Goal: Information Seeking & Learning: Learn about a topic

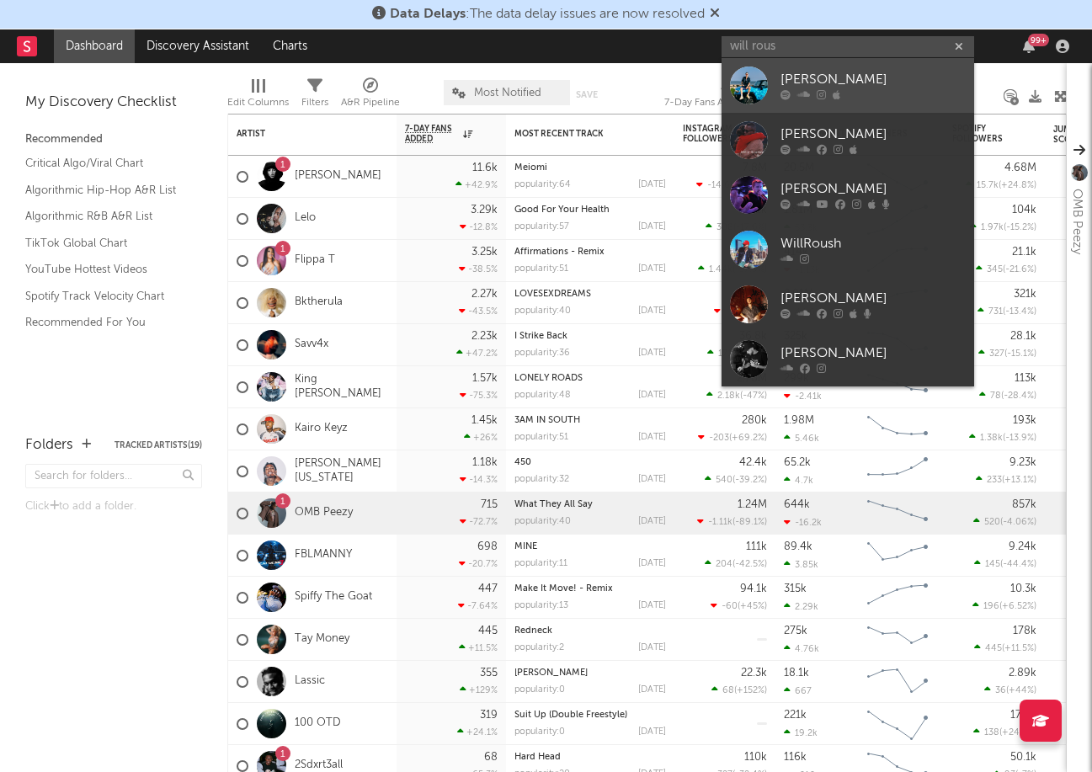
type input "will rous"
click at [828, 76] on div "[PERSON_NAME]" at bounding box center [872, 80] width 185 height 20
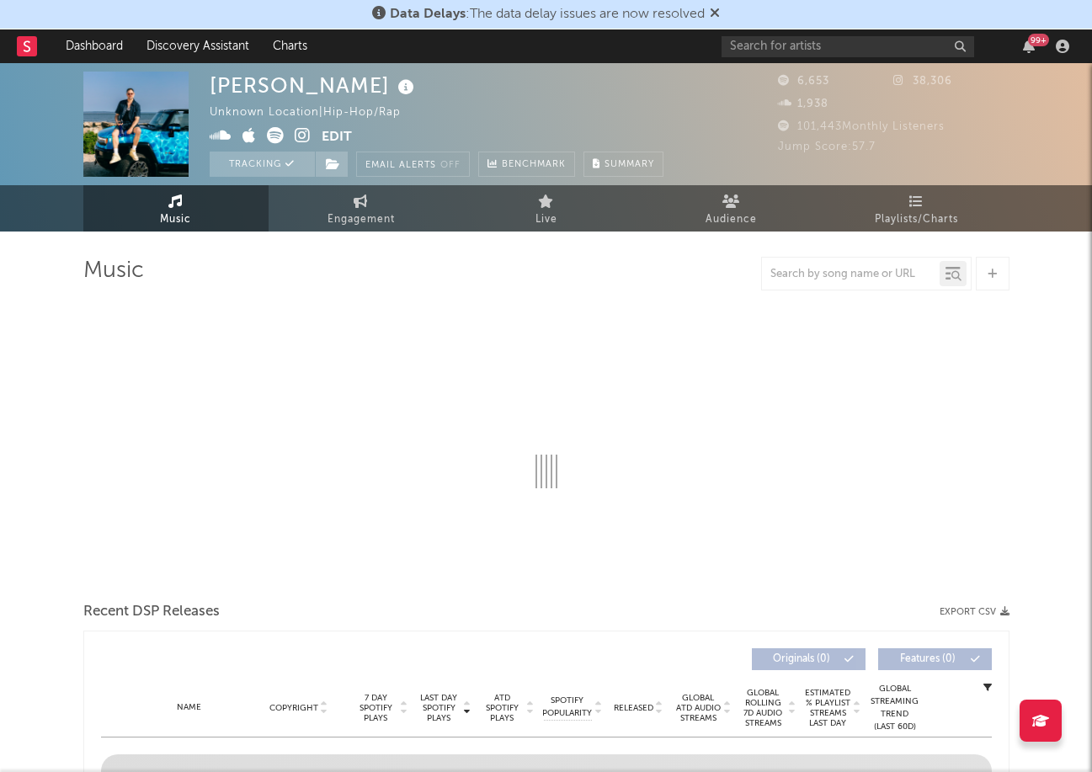
select select "6m"
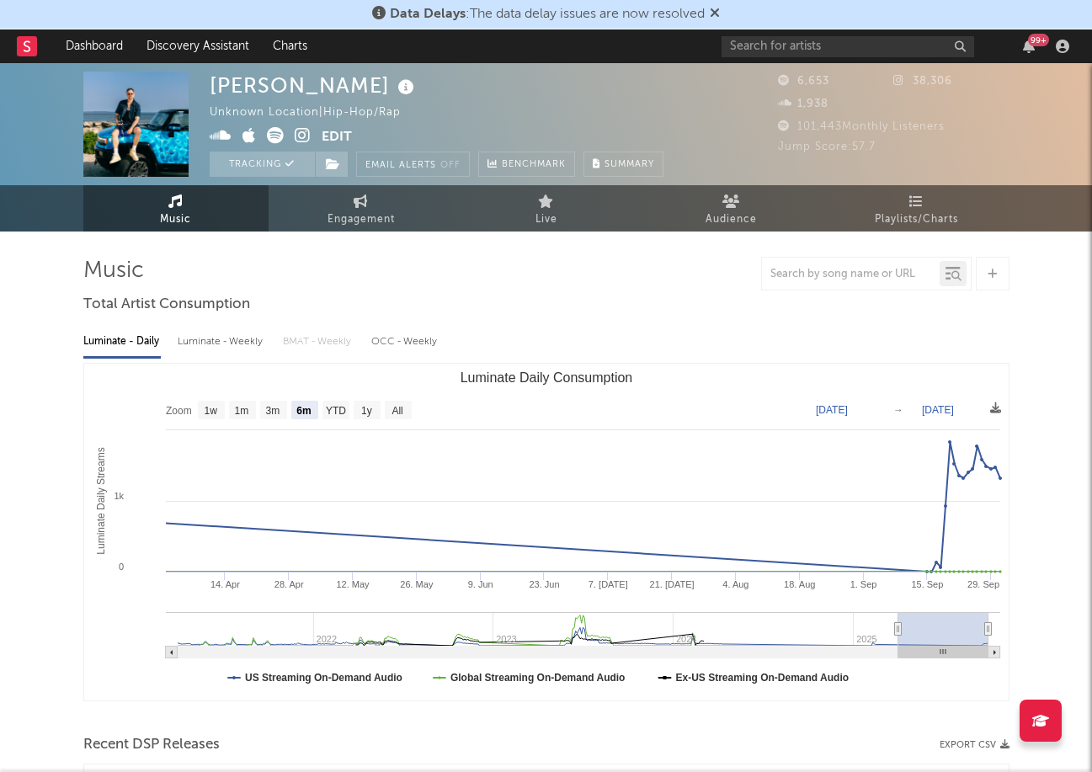
click at [346, 216] on span "Engagement" at bounding box center [361, 220] width 67 height 20
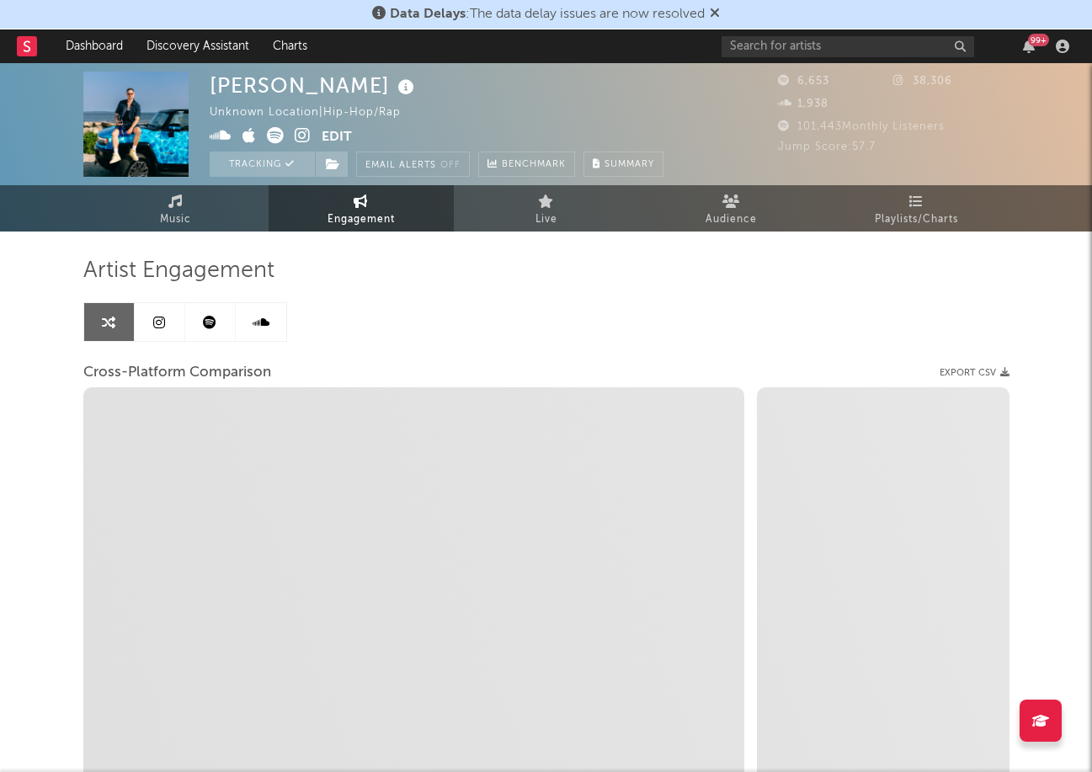
select select "1w"
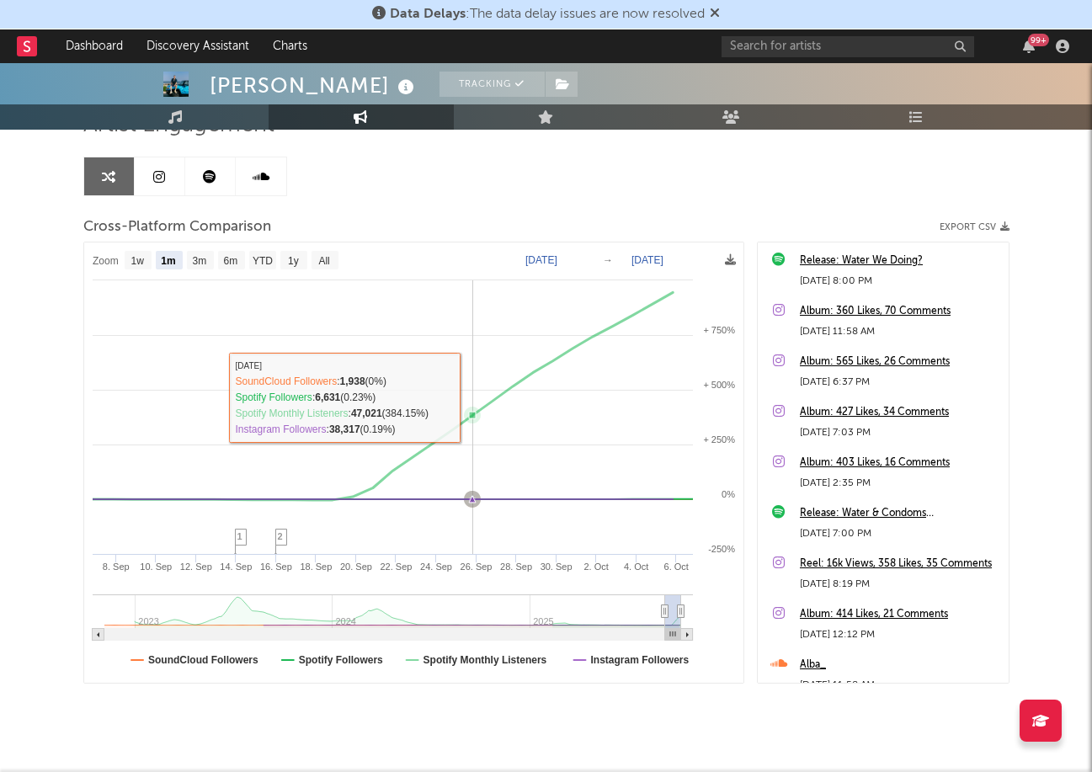
scroll to position [175, 0]
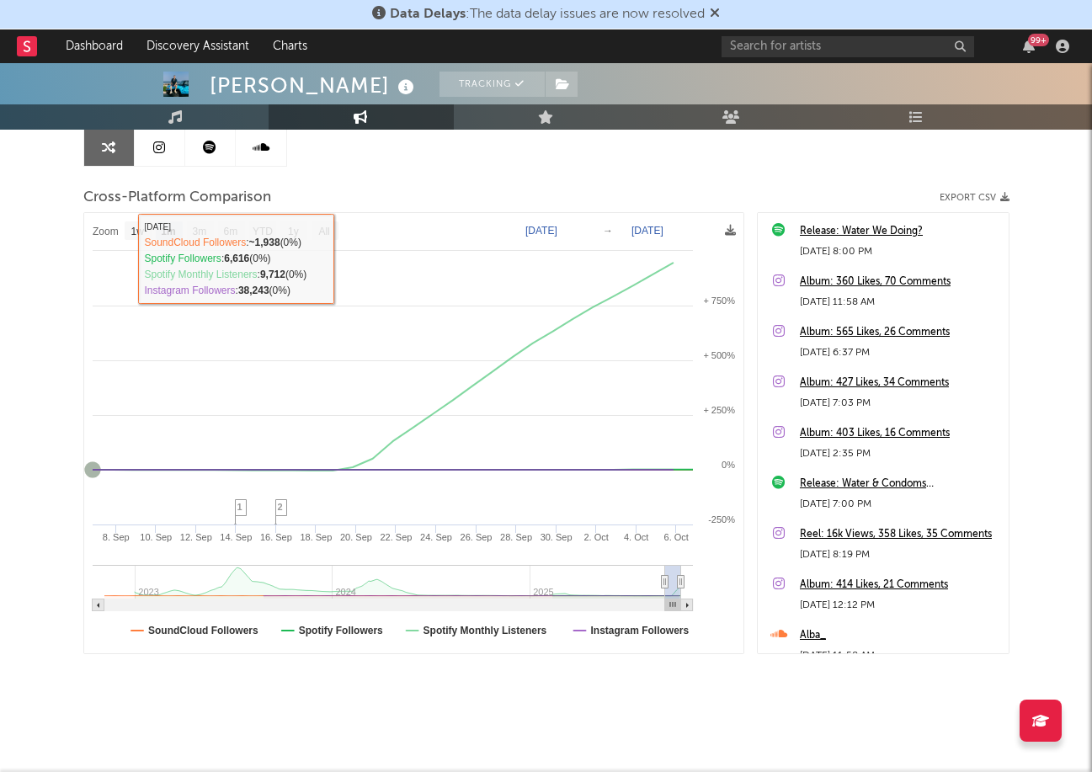
click at [130, 225] on rect at bounding box center [138, 230] width 27 height 19
select select "1w"
type input "[DATE]"
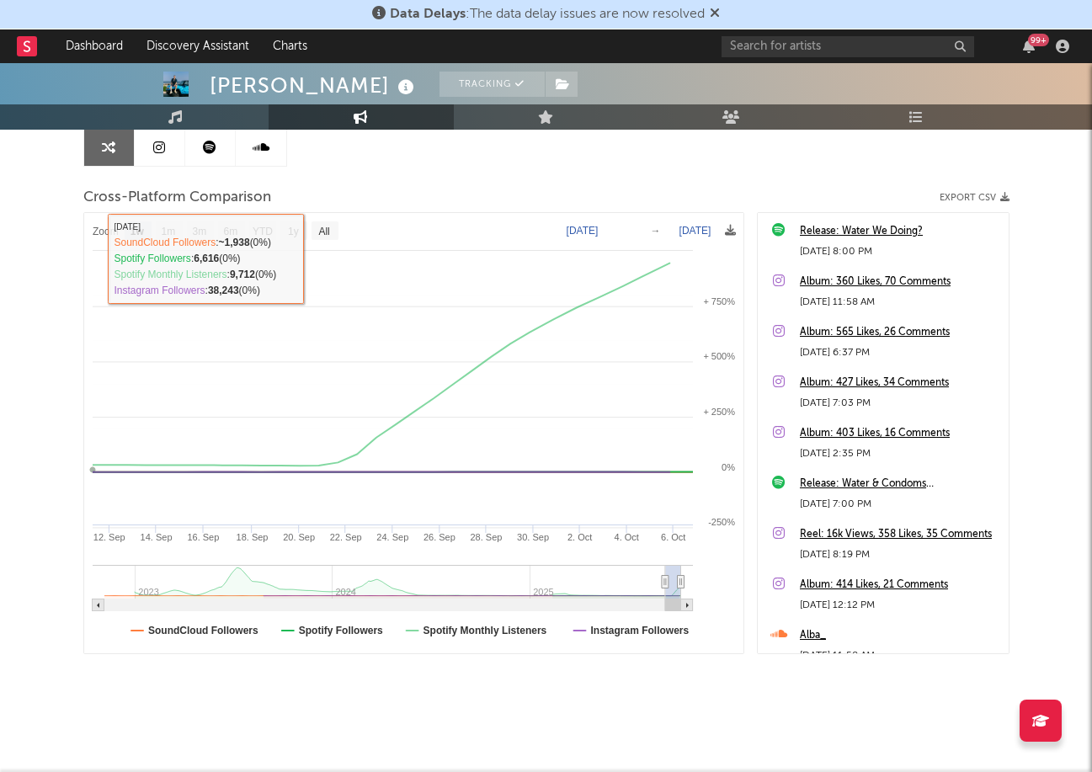
select select "1w"
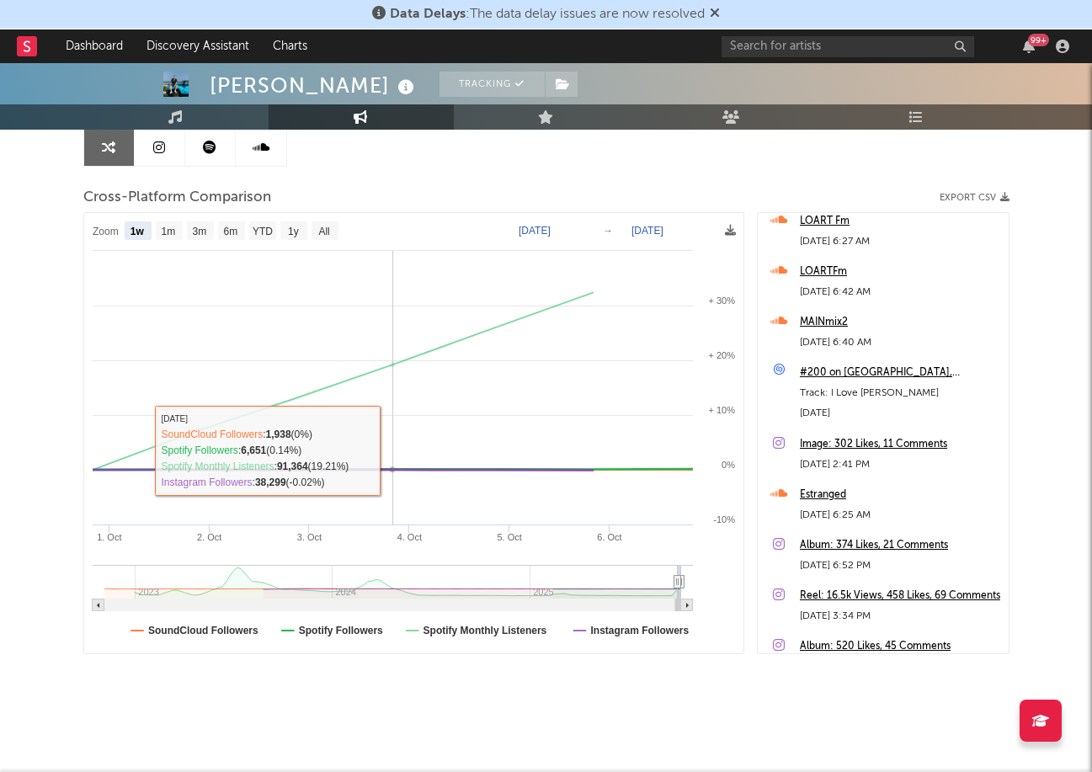
scroll to position [0, 0]
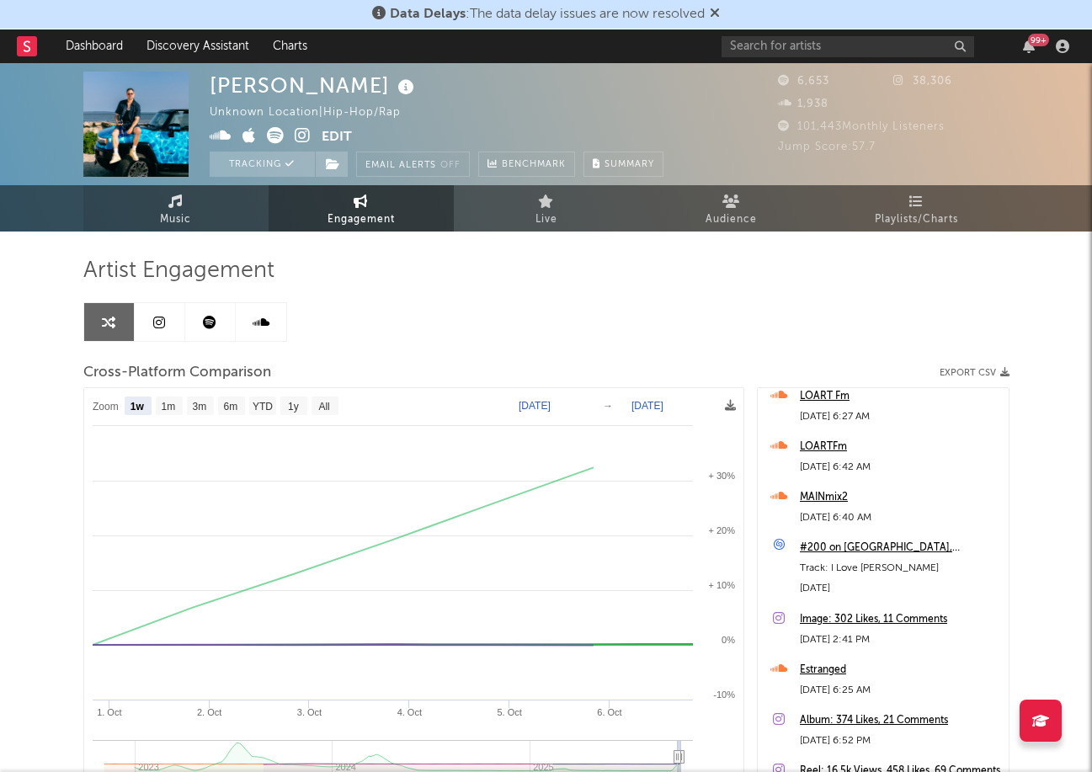
click at [157, 226] on link "Music" at bounding box center [175, 208] width 185 height 46
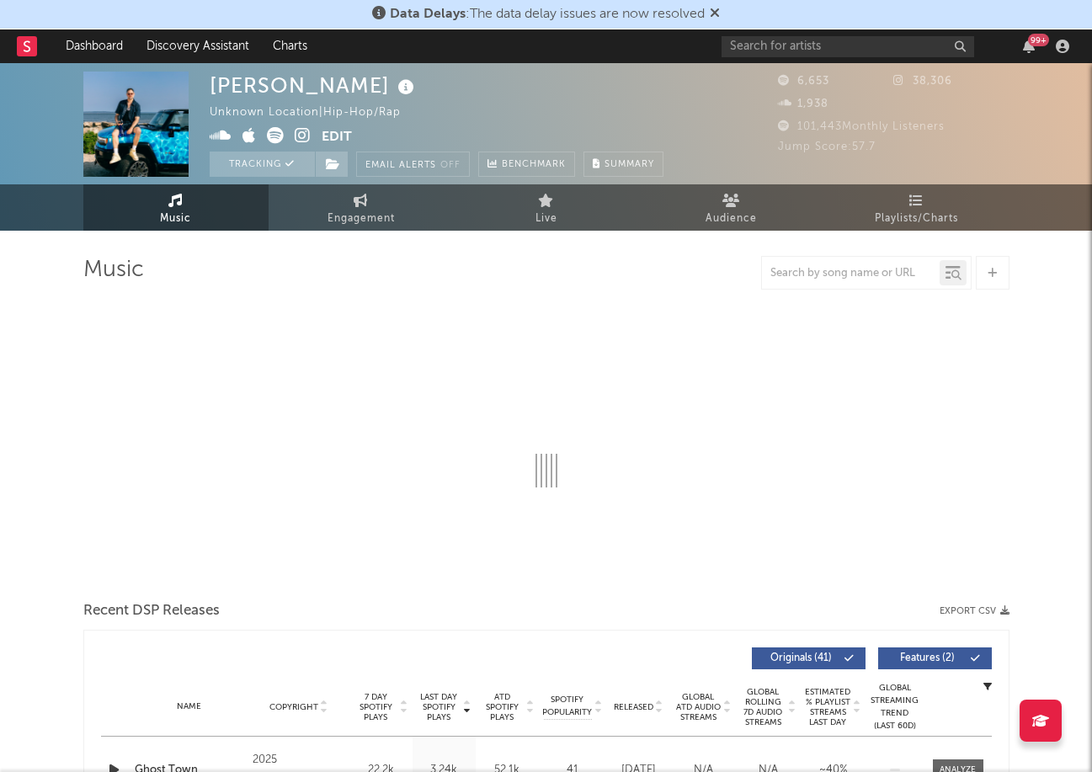
select select "6m"
